Goal: Transaction & Acquisition: Purchase product/service

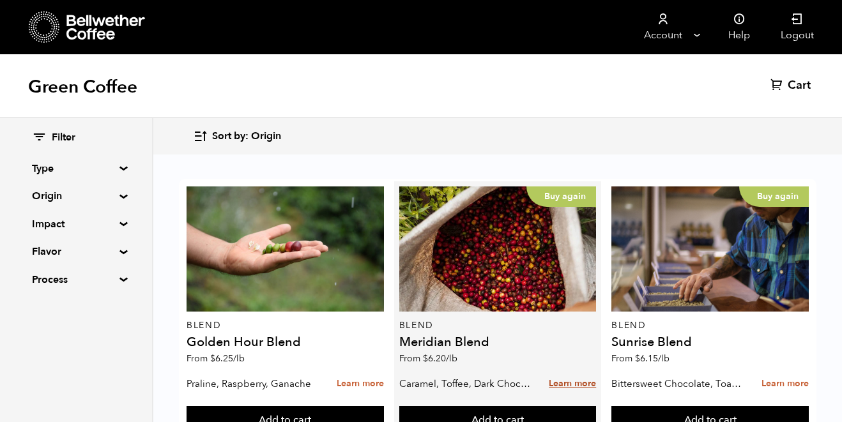
scroll to position [567, 0]
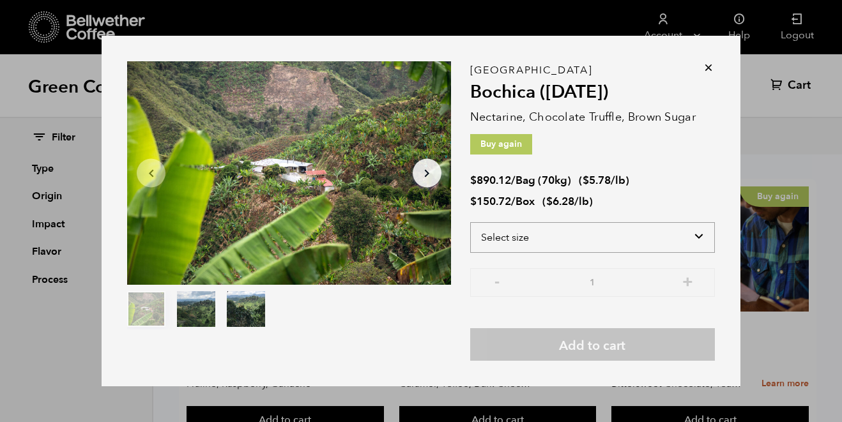
click at [565, 234] on select "Select size Bag (70kg) (154 lbs) Box (24 lbs)" at bounding box center [592, 237] width 245 height 31
select select "bag"
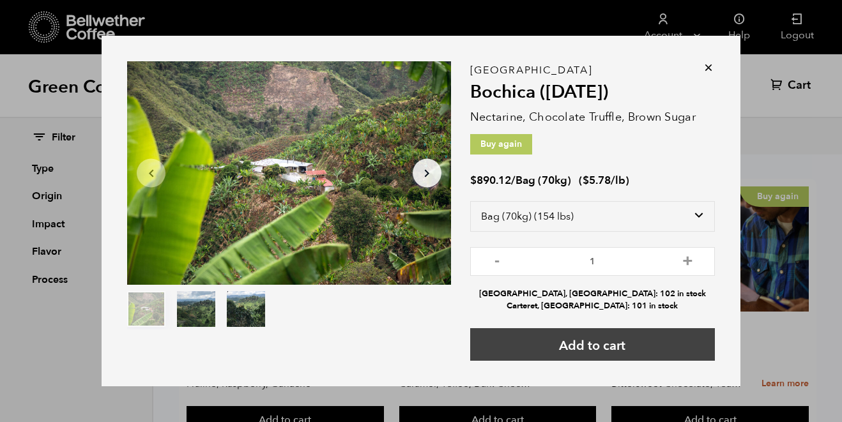
click at [628, 345] on button "Add to cart" at bounding box center [592, 344] width 245 height 33
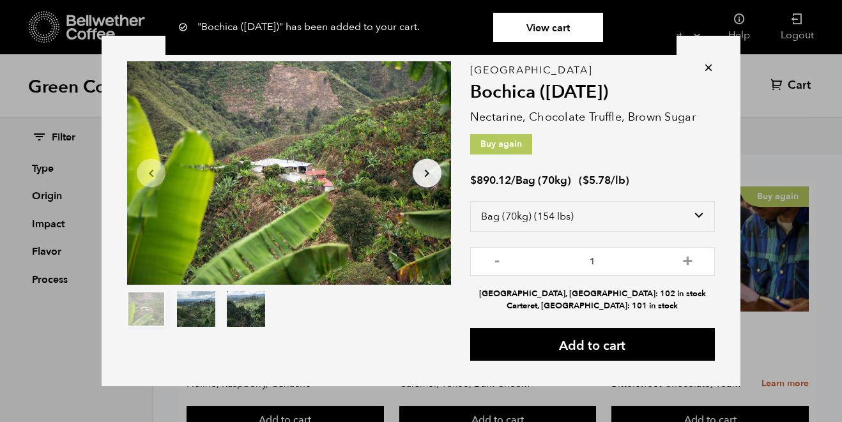
click at [711, 64] on icon at bounding box center [708, 67] width 13 height 13
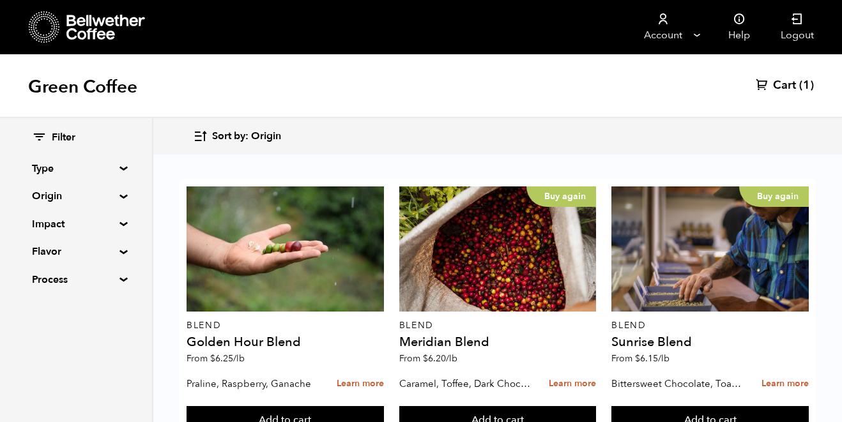
scroll to position [840, 0]
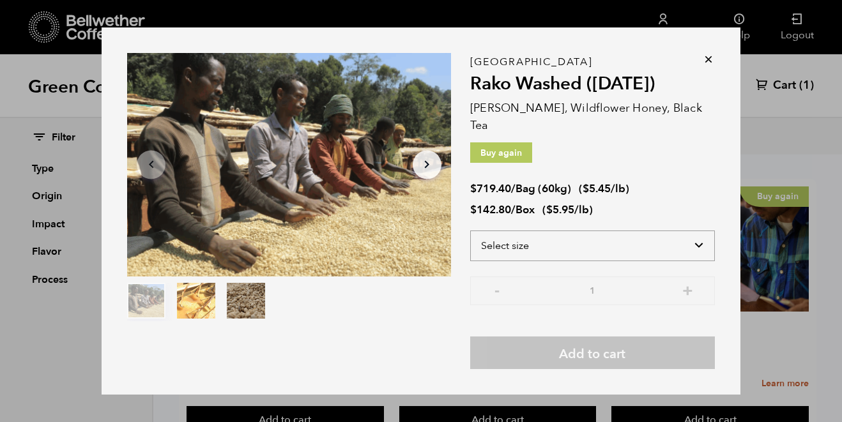
click at [583, 237] on select "Select size Bag (60kg) (132 lbs) Box (24 lbs)" at bounding box center [592, 246] width 245 height 31
select select "bag-3"
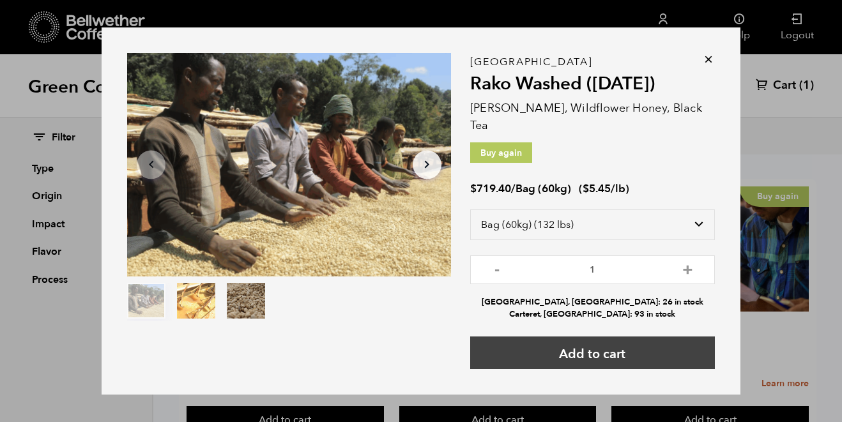
click at [634, 351] on button "Add to cart" at bounding box center [592, 353] width 245 height 33
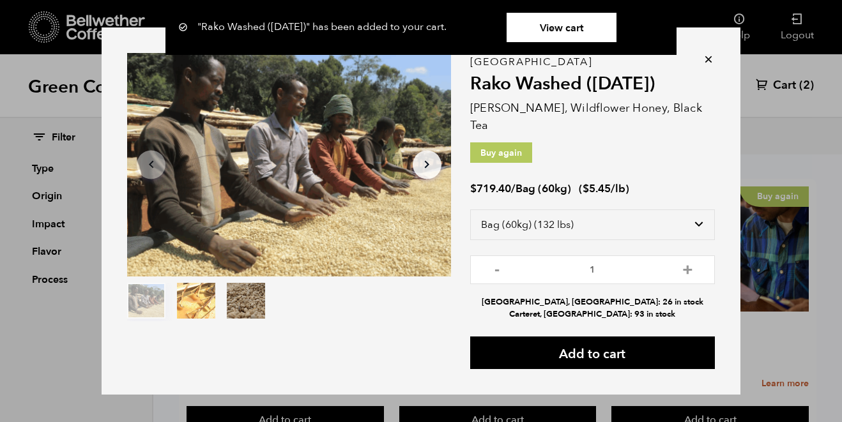
click at [713, 65] on icon at bounding box center [708, 59] width 13 height 13
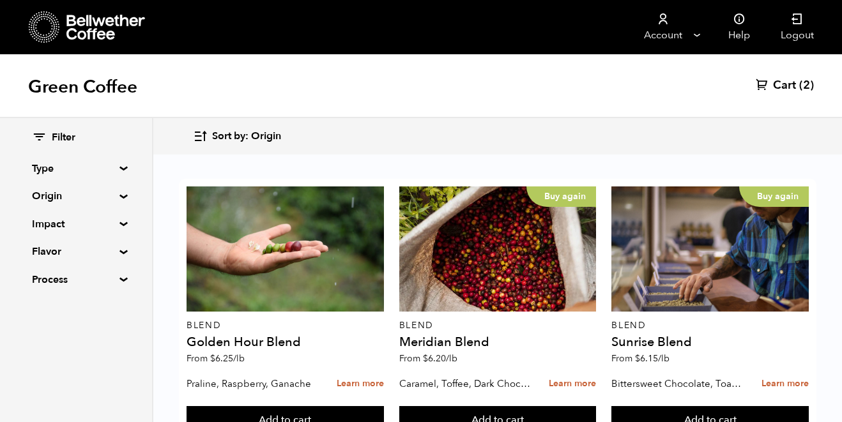
scroll to position [1117, 0]
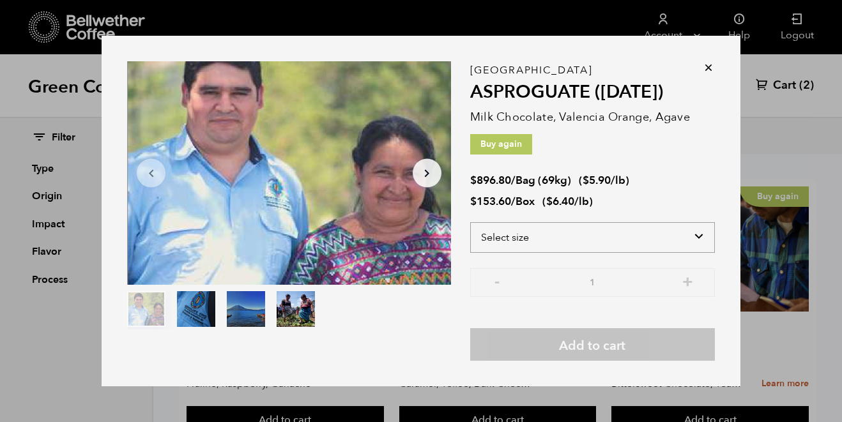
click at [550, 229] on select "Select size Bag (69kg) (152 lbs) Box (24 lbs)" at bounding box center [592, 237] width 245 height 31
select select "bag-2"
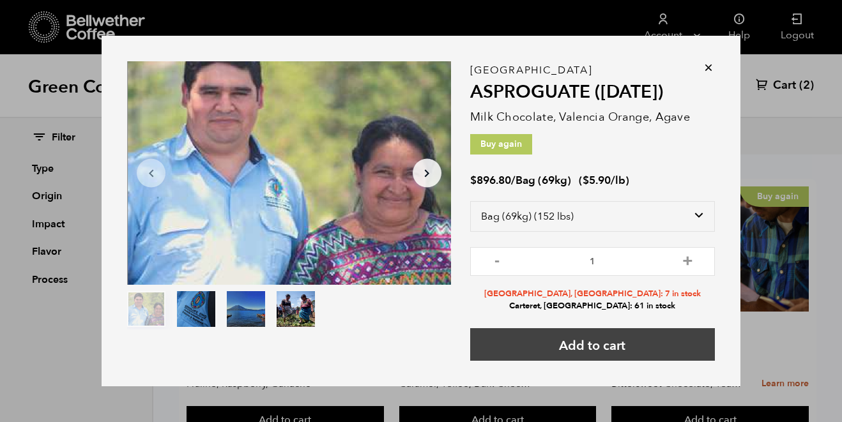
click at [597, 342] on button "Add to cart" at bounding box center [592, 344] width 245 height 33
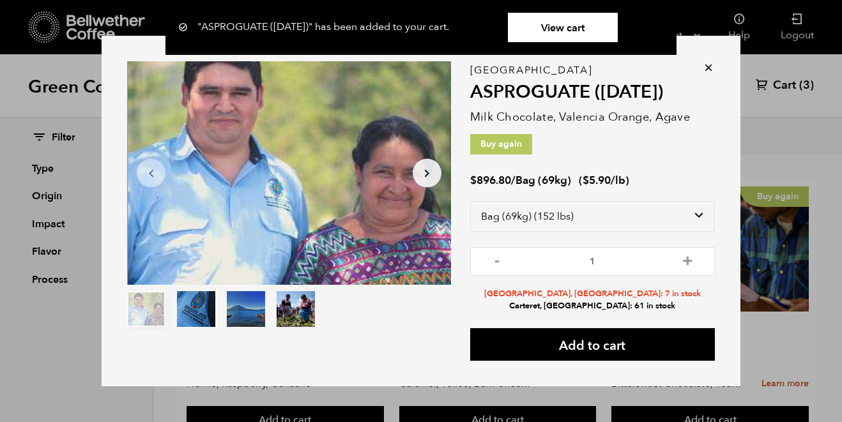
click at [706, 64] on icon at bounding box center [708, 67] width 13 height 13
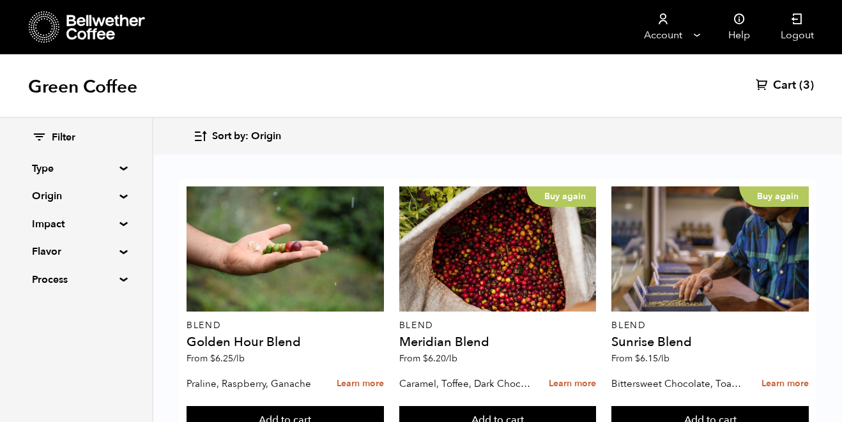
click at [792, 93] on div "Green Coffee Cart (3)" at bounding box center [421, 86] width 842 height 64
click at [792, 82] on span "Cart" at bounding box center [784, 85] width 23 height 15
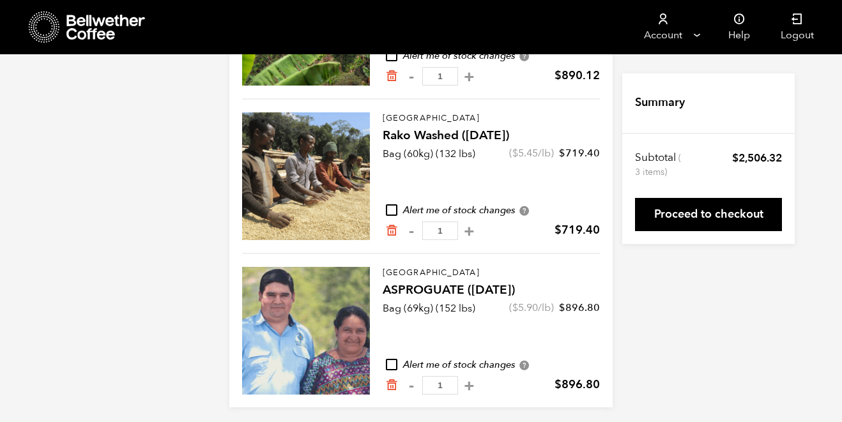
scroll to position [250, 0]
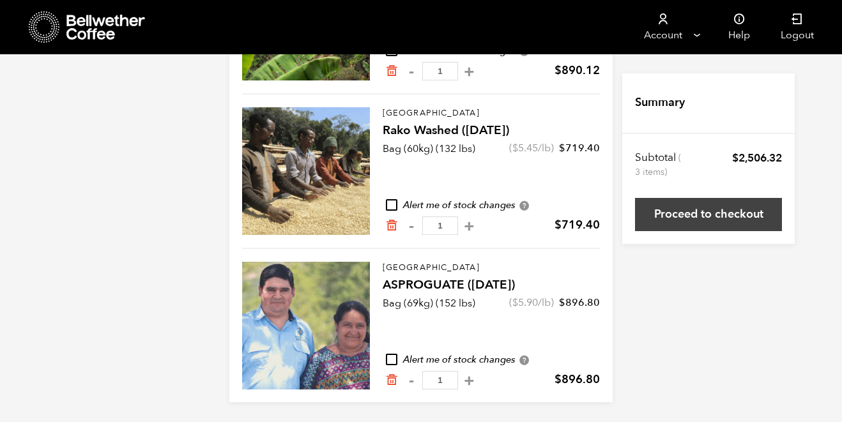
click at [669, 217] on link "Proceed to checkout" at bounding box center [708, 214] width 147 height 33
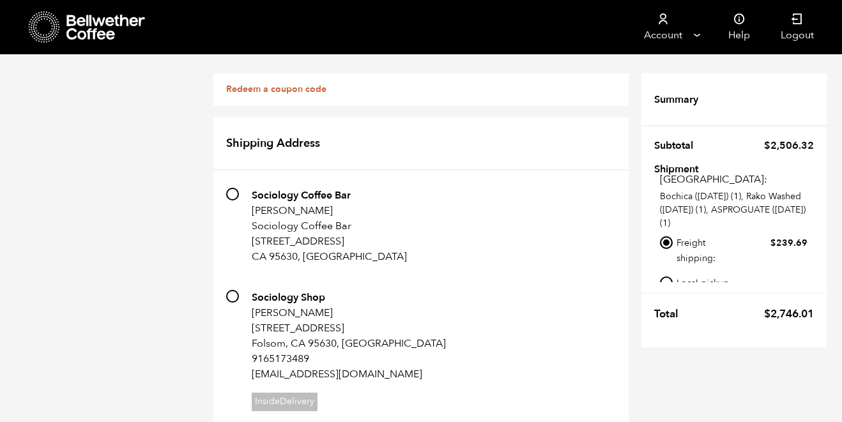
scroll to position [24, 0]
click at [671, 275] on input "Local pickup - [GEOGRAPHIC_DATA], [GEOGRAPHIC_DATA]" at bounding box center [666, 281] width 13 height 13
radio input "true"
click at [309, 92] on link "Redeem a coupon code" at bounding box center [276, 89] width 100 height 12
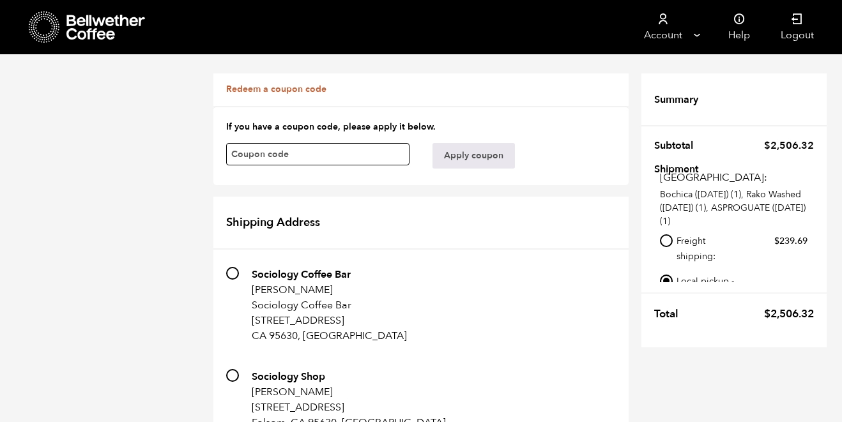
paste input "brbzqruikohws1gr"
type input "brbzqruikohws1gr"
click at [474, 149] on button "Apply coupon" at bounding box center [473, 156] width 82 height 26
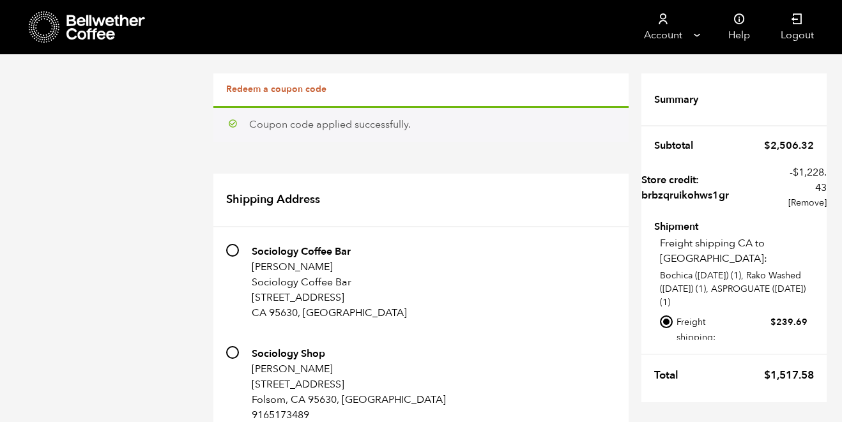
scroll to position [24, 0]
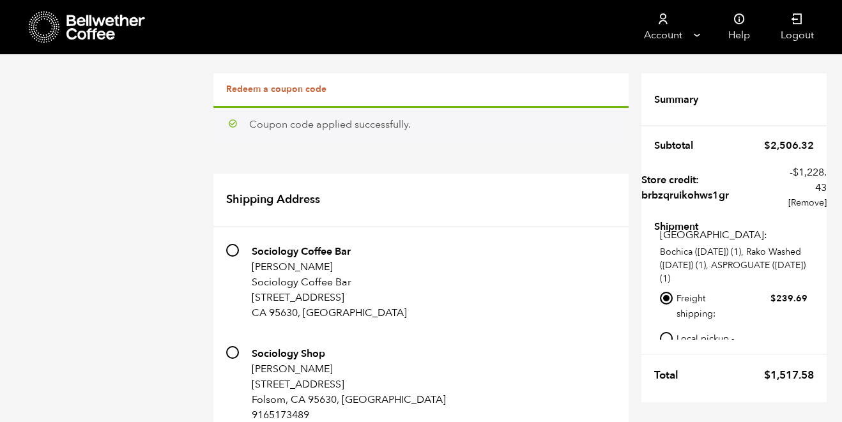
click at [666, 332] on input "Local pickup - [GEOGRAPHIC_DATA], [GEOGRAPHIC_DATA]" at bounding box center [666, 338] width 13 height 13
radio input "true"
